Goal: Task Accomplishment & Management: Complete application form

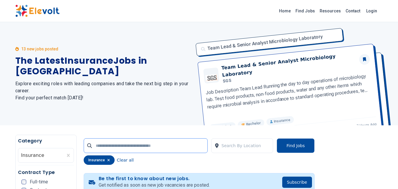
click at [154, 147] on input "text" at bounding box center [146, 145] width 124 height 15
type input "*********"
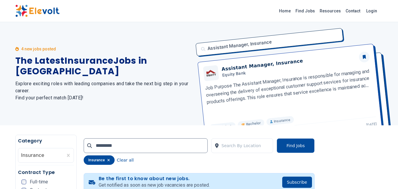
click at [241, 66] on div "Assistant Manager, Insurance Assistant Manager, Insurance Equity Bank Job Purpo…" at bounding box center [287, 73] width 191 height 103
click at [235, 72] on div "Assistant Manager, Insurance Assistant Manager, Insurance Equity Bank Job Purpo…" at bounding box center [287, 73] width 191 height 103
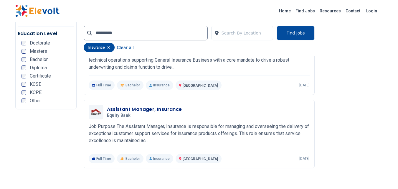
scroll to position [334, 0]
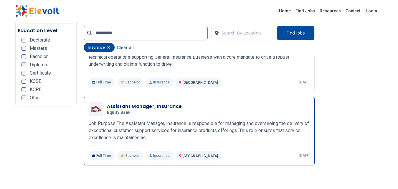
click at [154, 108] on h3 "Assistant Manager, Insurance" at bounding box center [144, 106] width 75 height 7
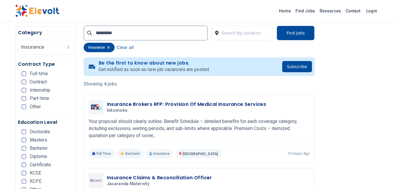
scroll to position [113, 0]
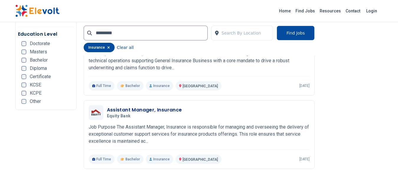
scroll to position [495, 0]
